Goal: Task Accomplishment & Management: Use online tool/utility

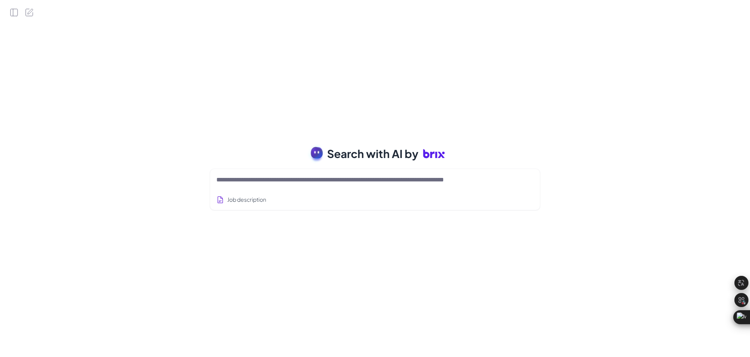
click at [266, 186] on div at bounding box center [374, 180] width 317 height 16
click at [257, 184] on textarea at bounding box center [365, 179] width 299 height 9
click at [264, 182] on textarea at bounding box center [365, 179] width 299 height 9
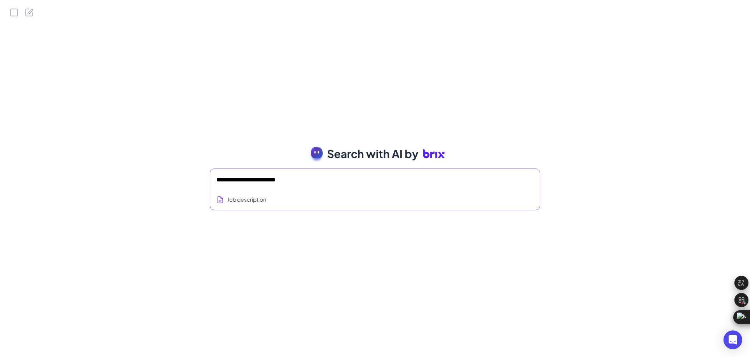
type textarea "**********"
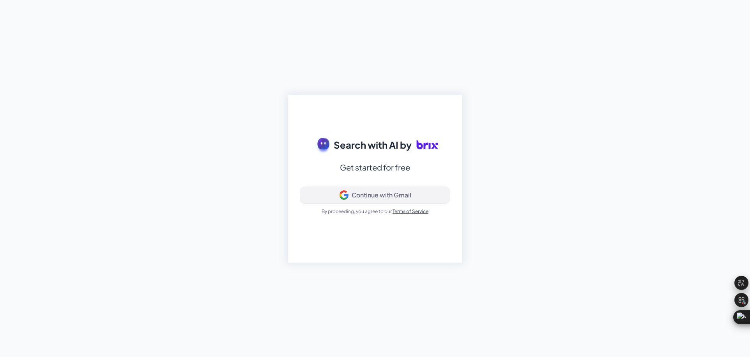
click at [369, 199] on button "Continue with Gmail" at bounding box center [375, 195] width 150 height 16
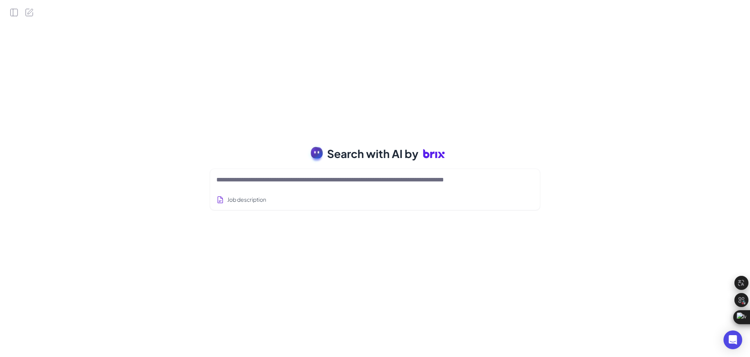
click at [362, 181] on textarea at bounding box center [365, 179] width 299 height 9
click at [282, 182] on textarea at bounding box center [365, 179] width 299 height 9
type textarea "**********"
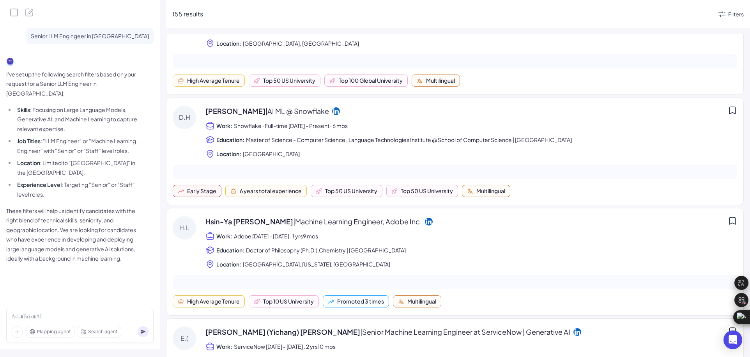
scroll to position [379, 0]
click at [89, 181] on li "Experience Level : Targeting "Senior" or "Staff" level roles." at bounding box center [77, 189] width 124 height 19
click at [736, 12] on div "Filters" at bounding box center [736, 14] width 16 height 8
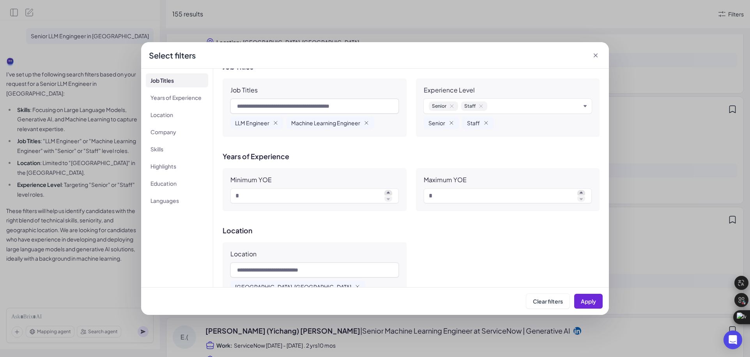
scroll to position [4, 0]
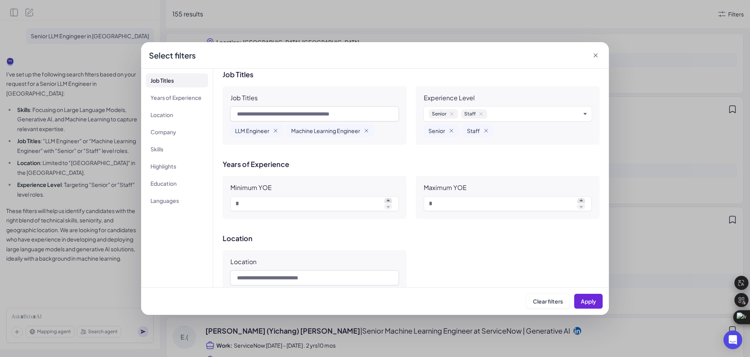
click at [581, 114] on div "Senior Staff" at bounding box center [508, 113] width 168 height 15
click at [584, 114] on icon "button" at bounding box center [585, 113] width 3 height 3
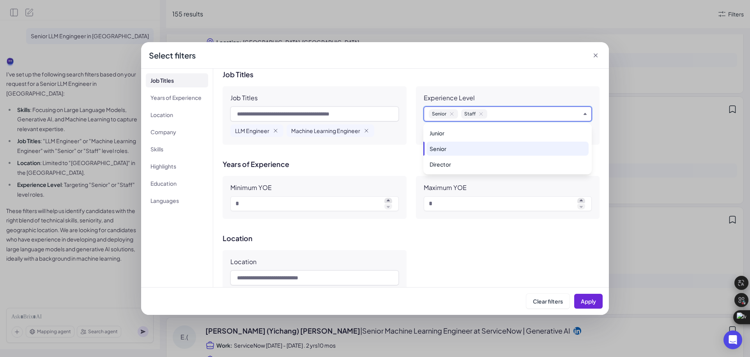
click at [584, 114] on icon "button" at bounding box center [585, 114] width 3 height 2
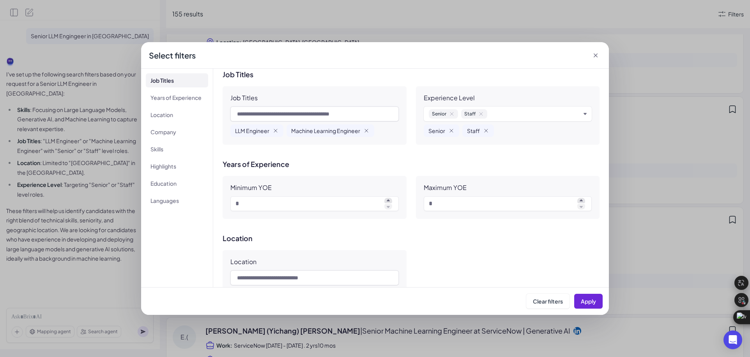
click at [560, 113] on div "Senior Staff" at bounding box center [505, 113] width 152 height 9
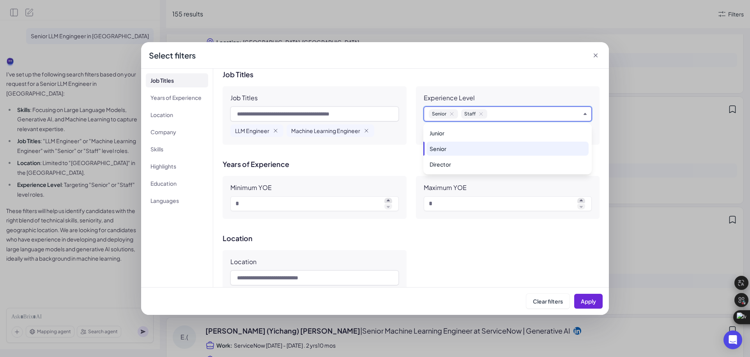
click at [512, 81] on div "Job Titles Job Titles LLM Engineer Machine Learning Engineer Experience Level S…" at bounding box center [411, 108] width 377 height 74
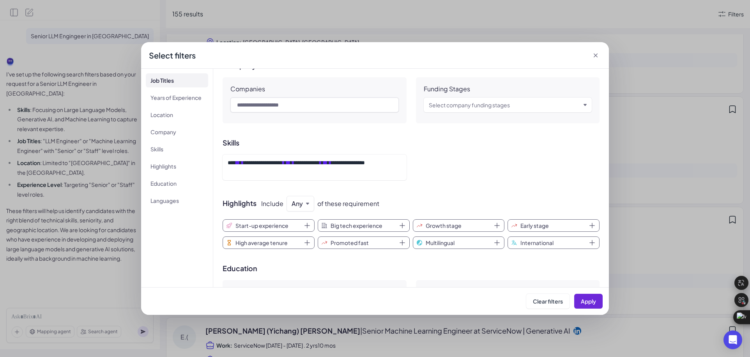
scroll to position [262, 0]
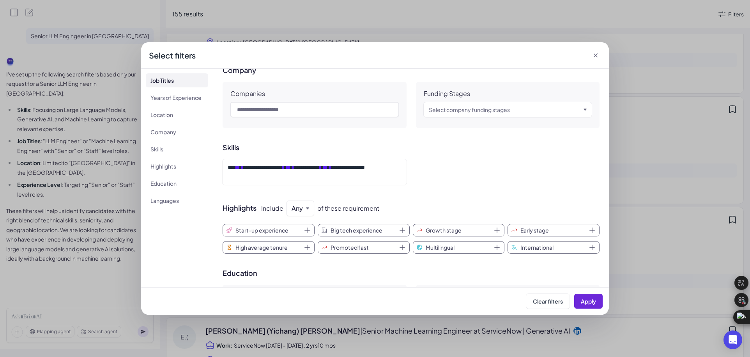
click at [597, 56] on icon at bounding box center [596, 55] width 8 height 8
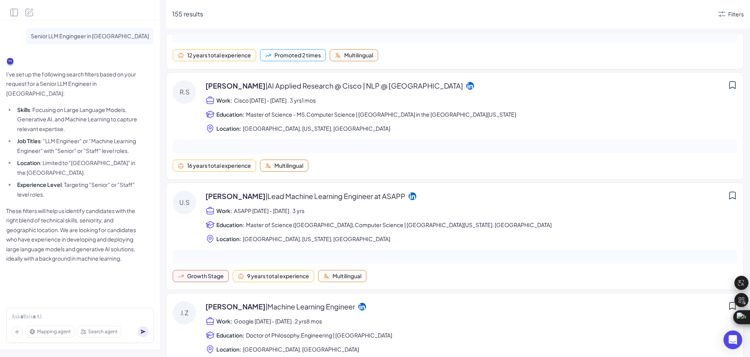
scroll to position [0, 0]
